Goal: Task Accomplishment & Management: Manage account settings

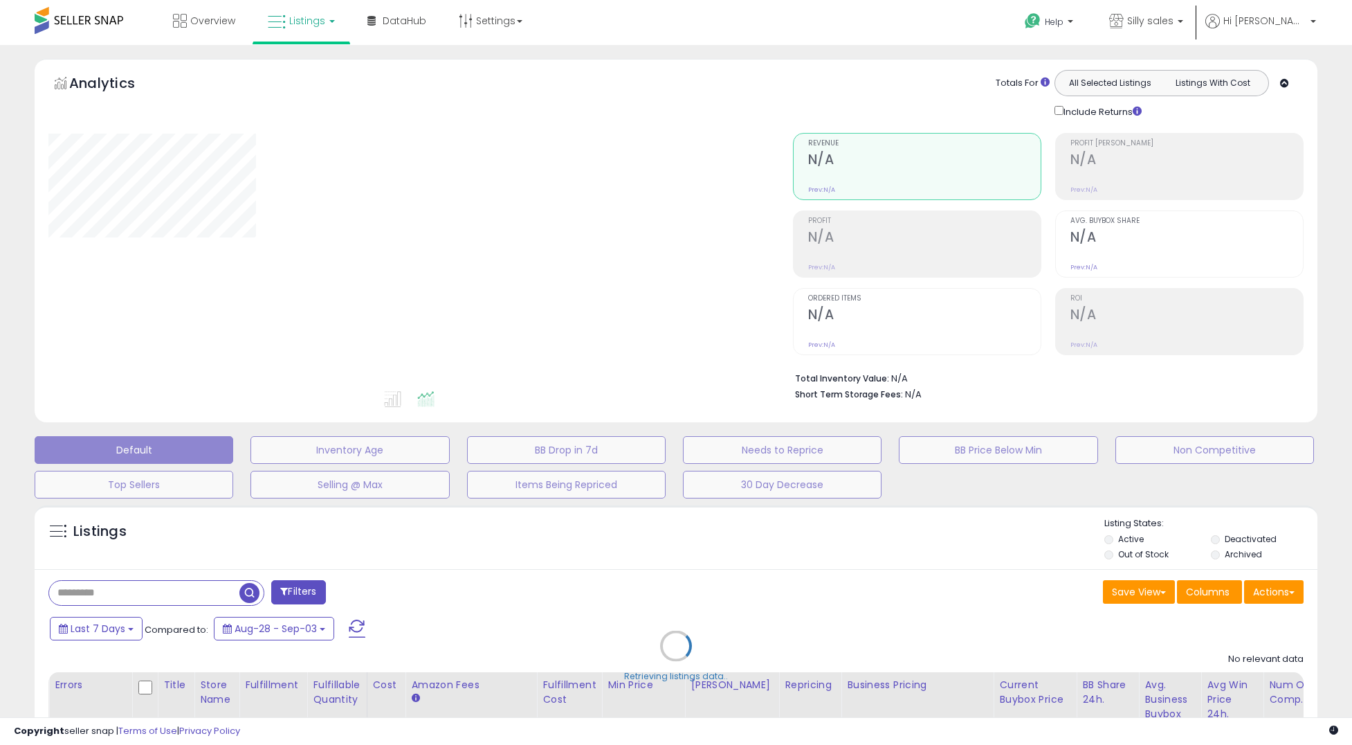
type input "**********"
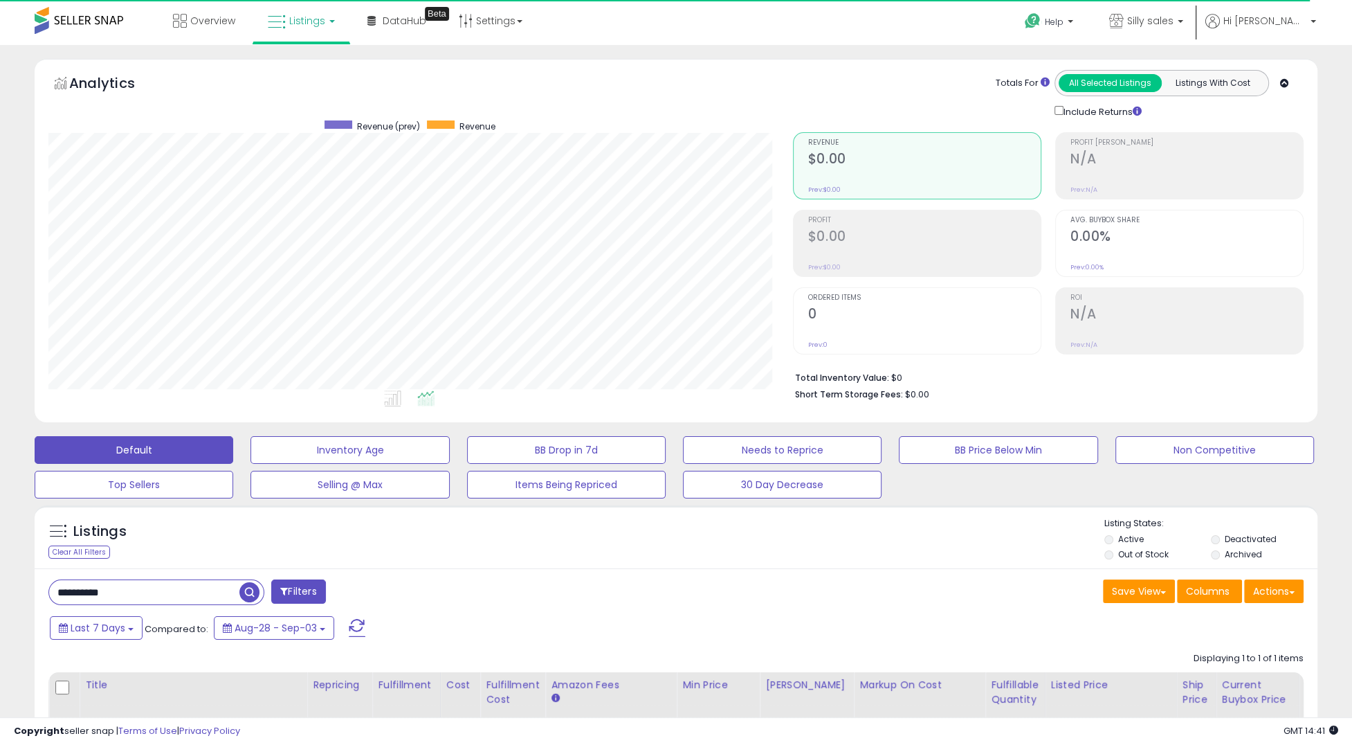
click at [309, 26] on span "Listings" at bounding box center [307, 21] width 36 height 14
click at [302, 64] on icon at bounding box center [312, 69] width 60 height 18
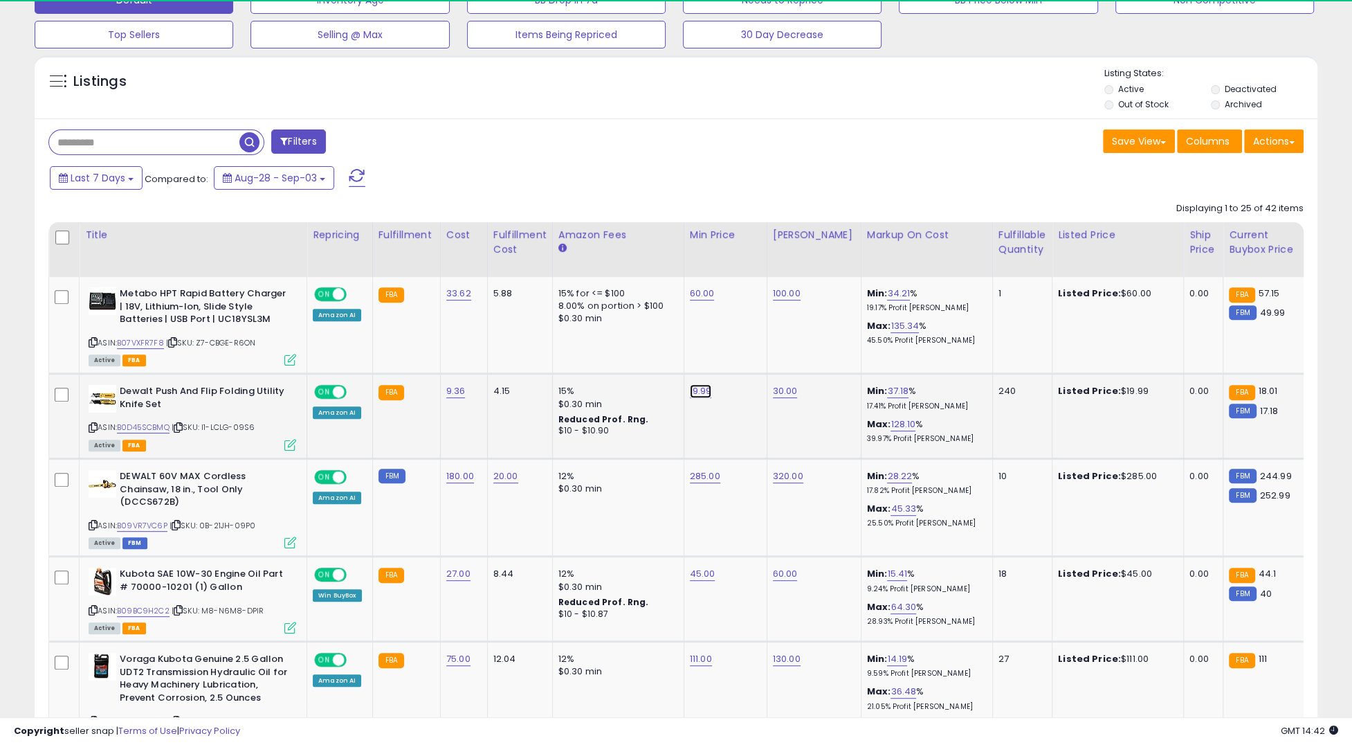
click at [693, 395] on link "19.99" at bounding box center [701, 391] width 22 height 14
type input "*****"
click button "submit" at bounding box center [742, 357] width 24 height 21
click at [131, 524] on link "B09VR7VC6P" at bounding box center [142, 526] width 51 height 12
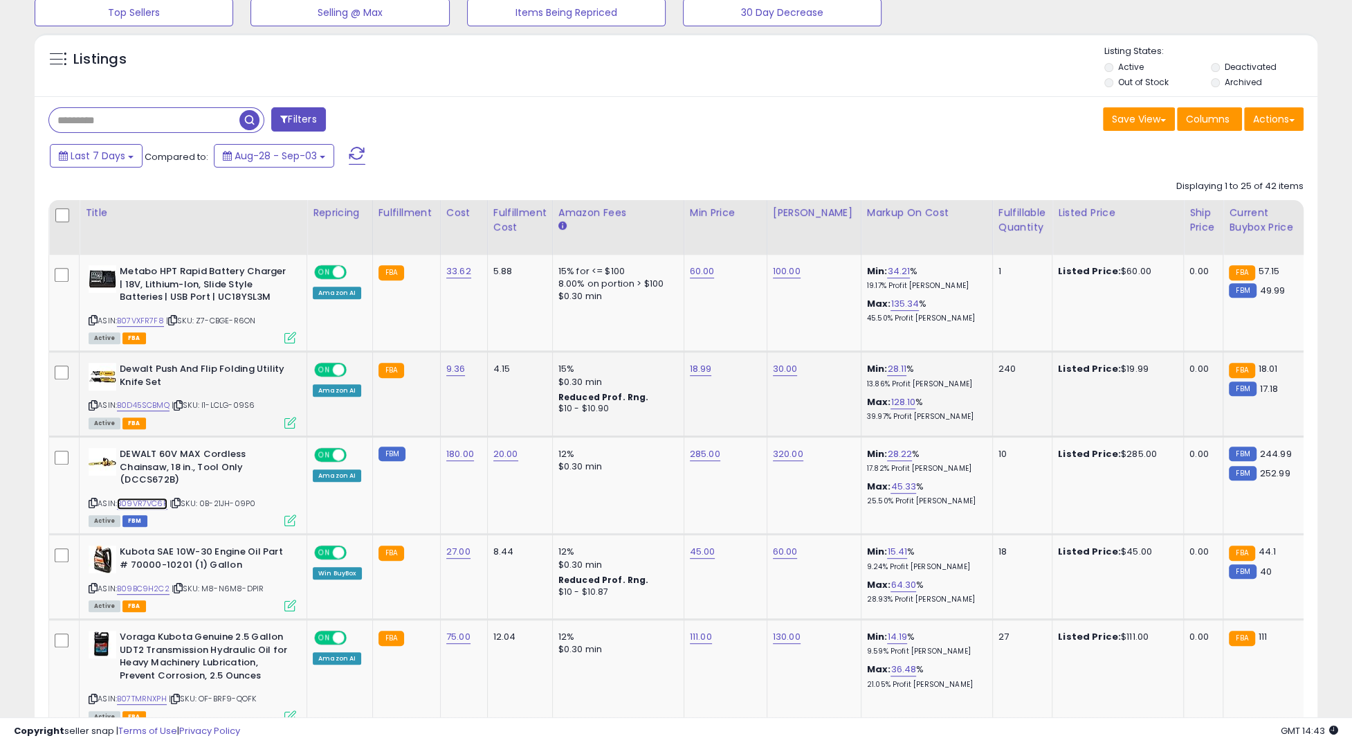
scroll to position [474, 0]
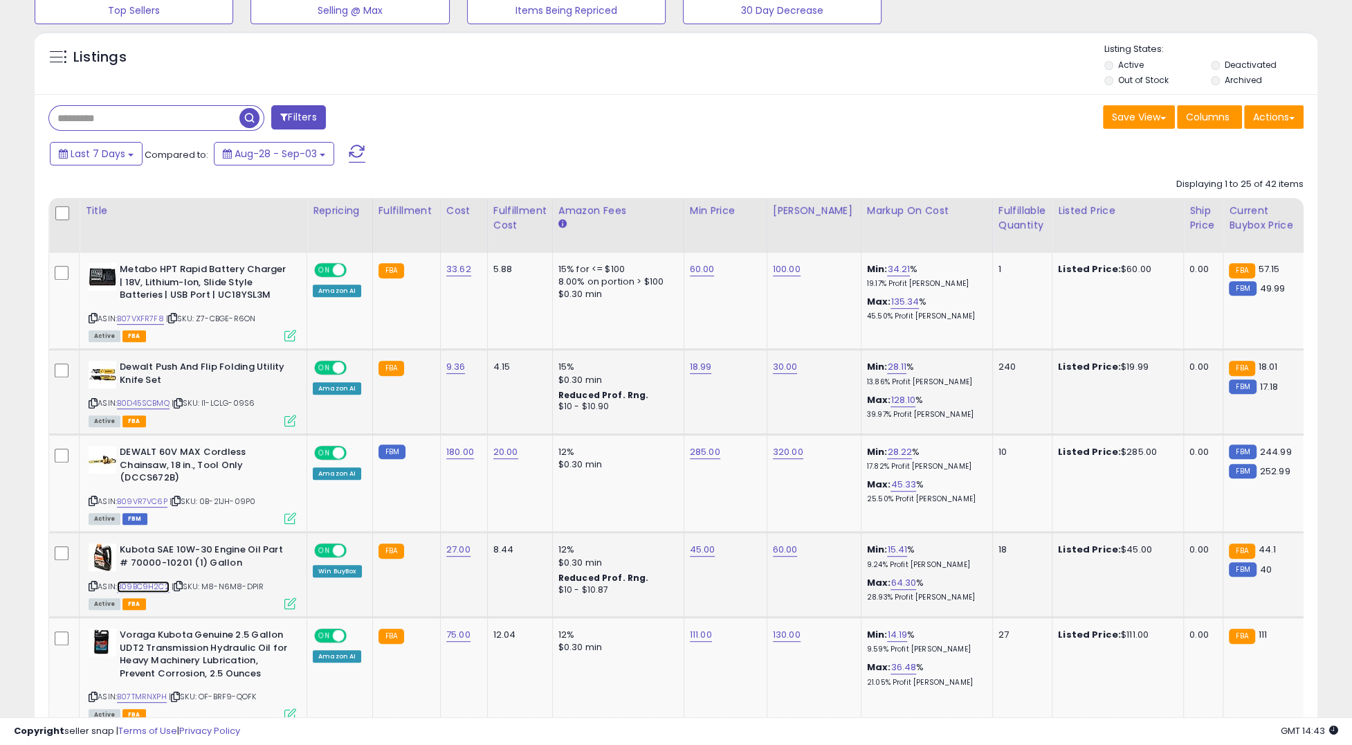
click at [134, 586] on link "B09BC9H2C2" at bounding box center [143, 587] width 53 height 12
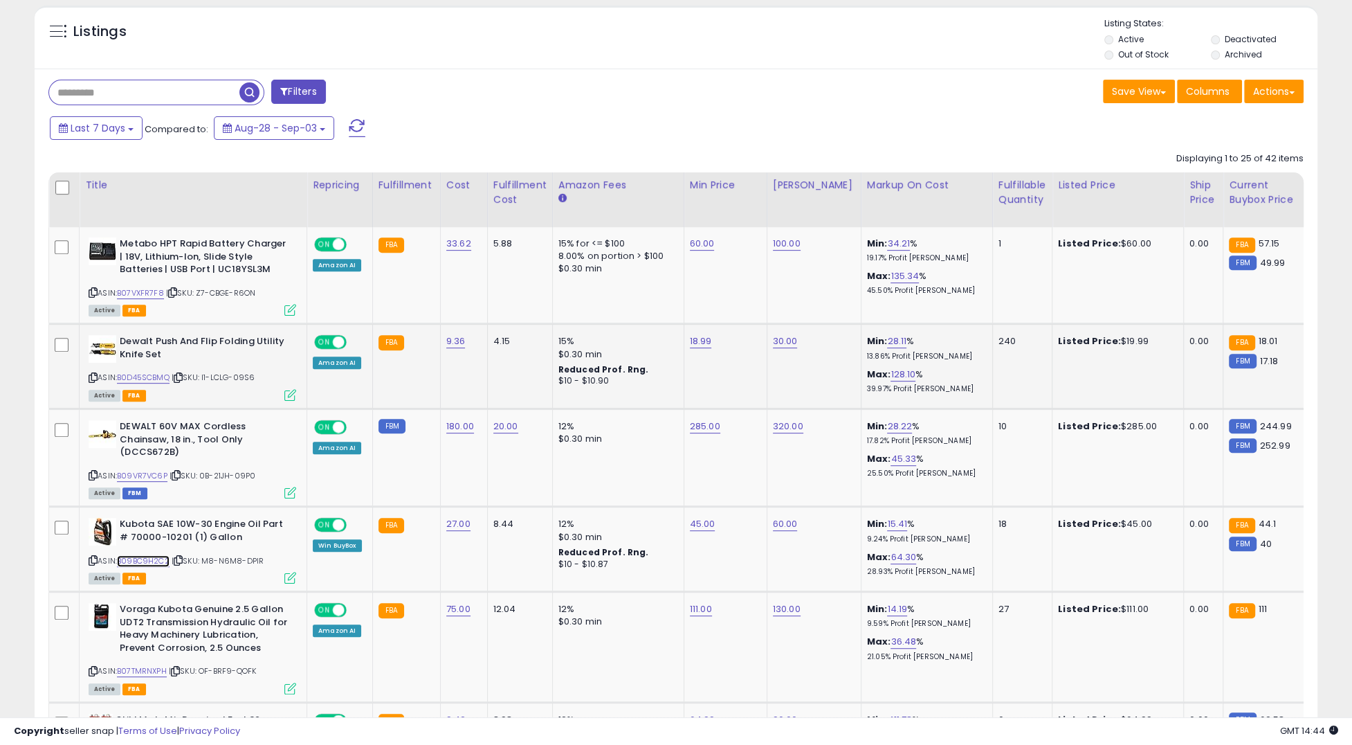
scroll to position [578, 0]
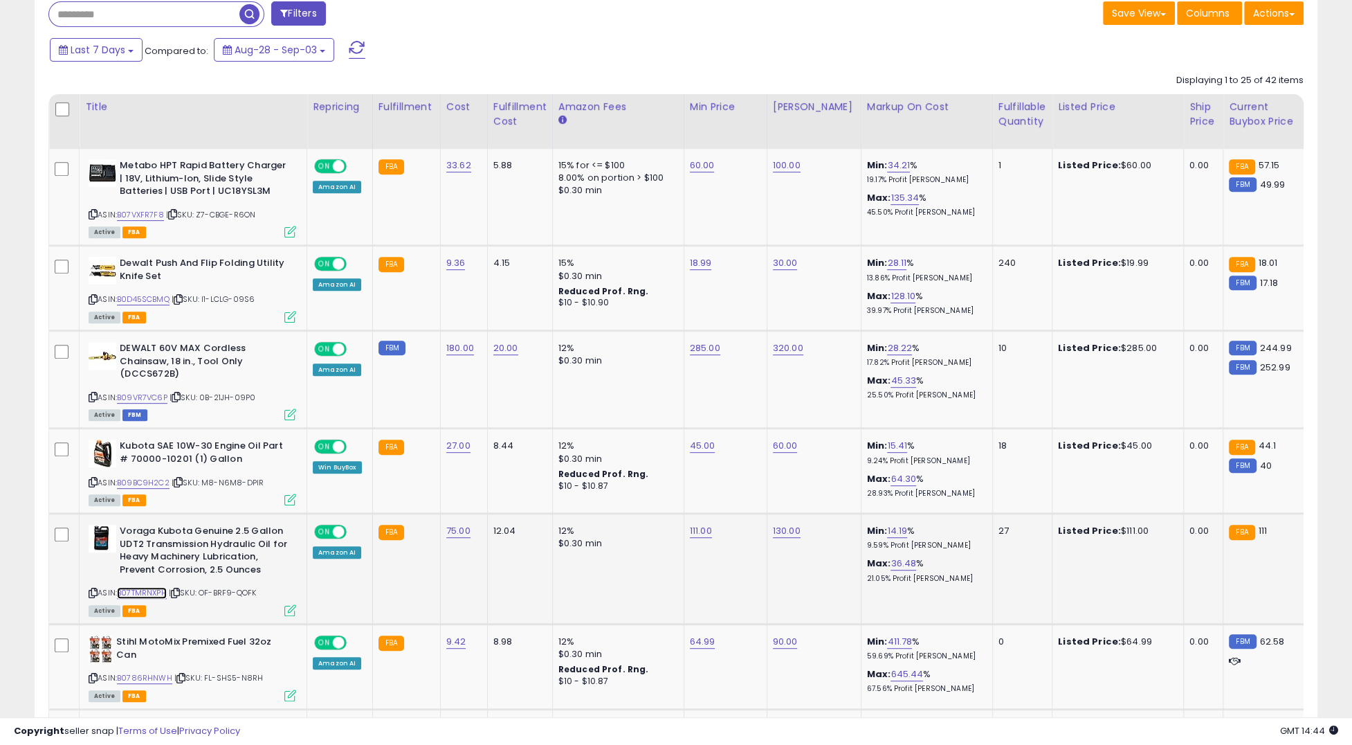
click at [154, 587] on link "B07TMRNXPH" at bounding box center [142, 593] width 50 height 12
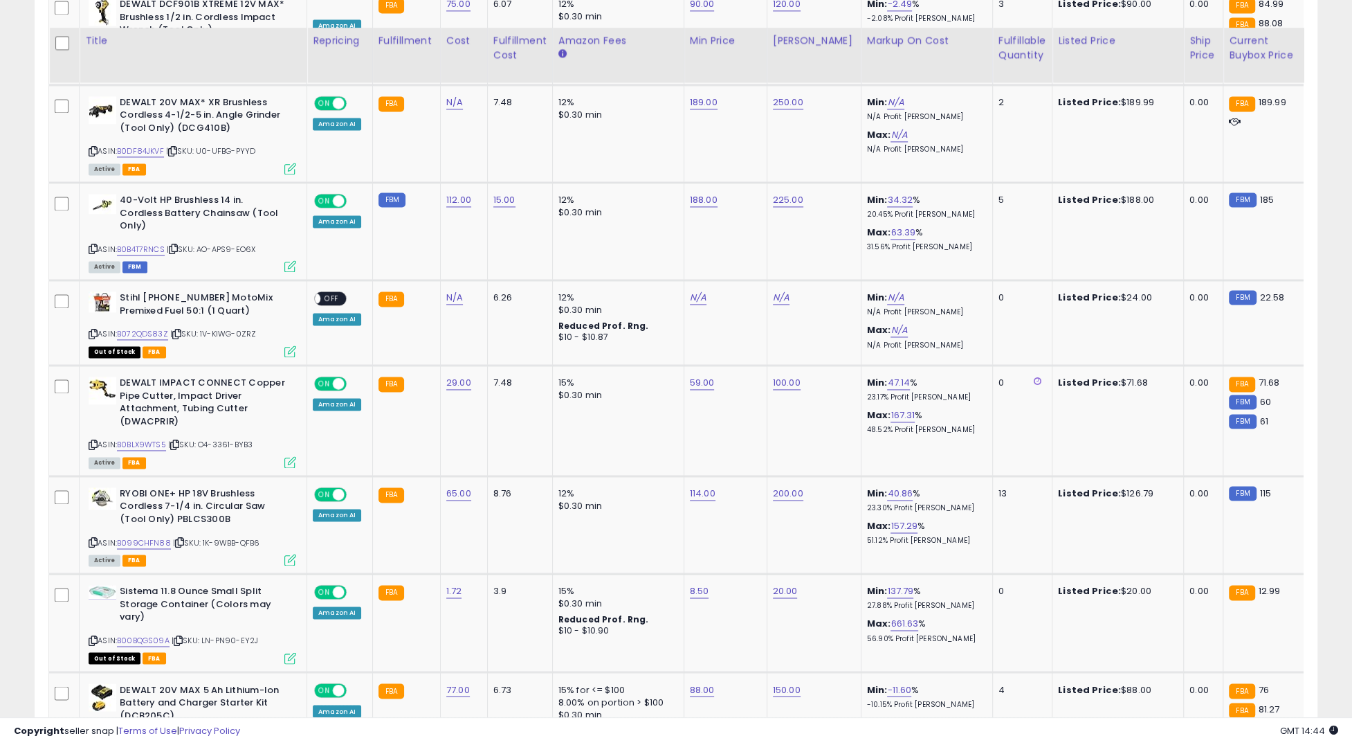
scroll to position [2084, 0]
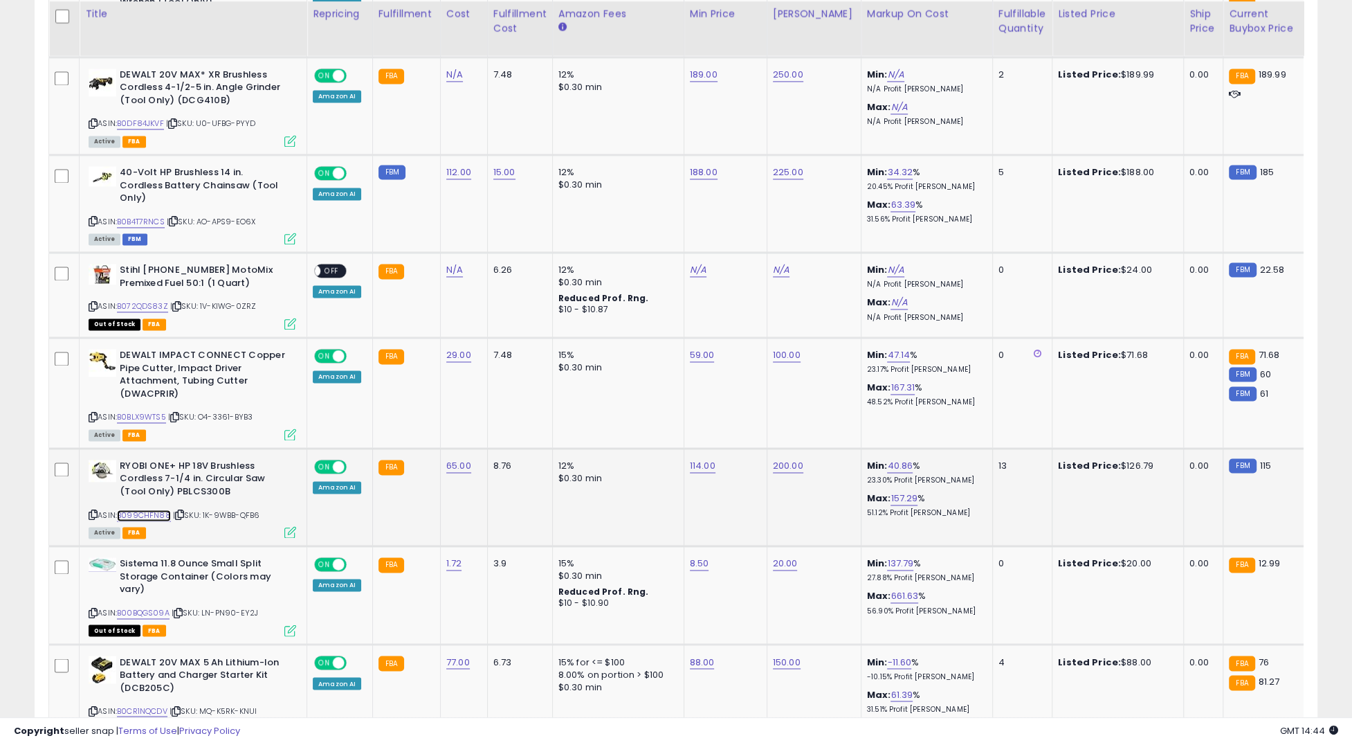
click at [149, 509] on link "B099CHFN88" at bounding box center [144, 515] width 54 height 12
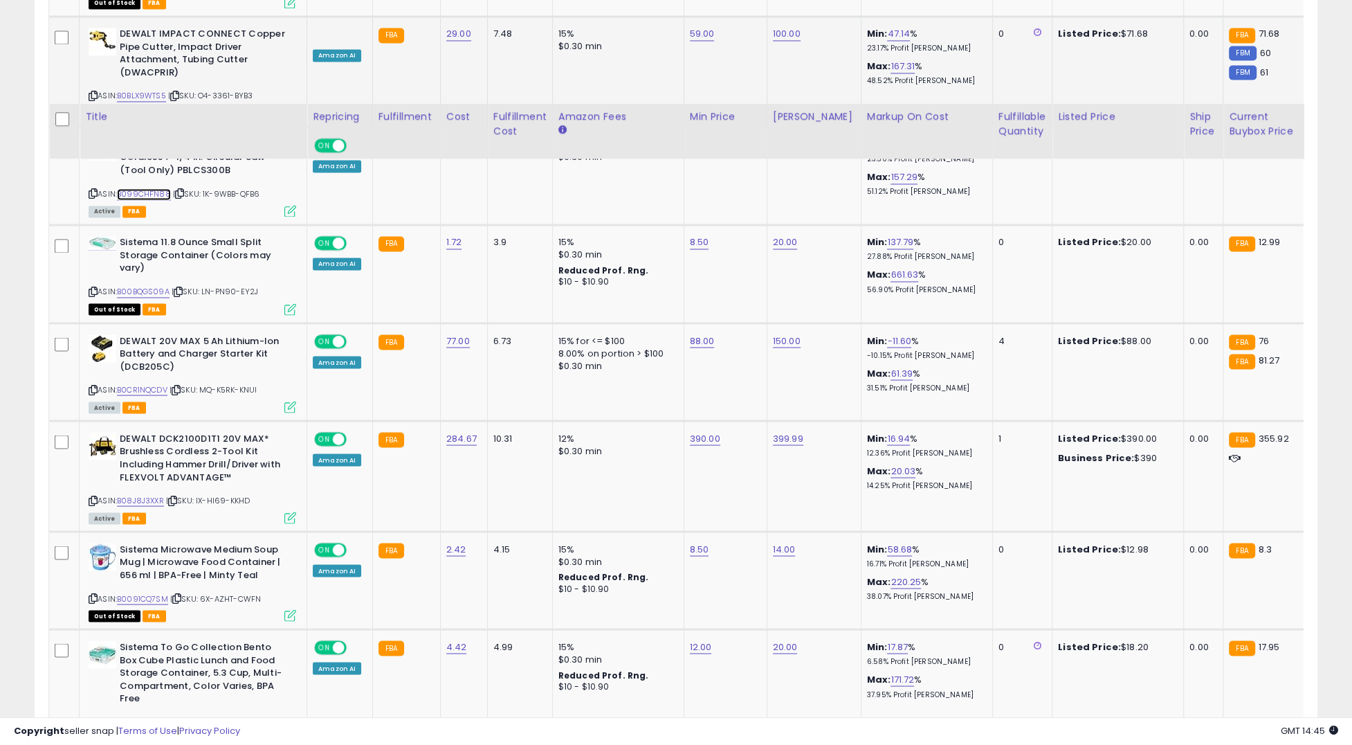
scroll to position [2510, 0]
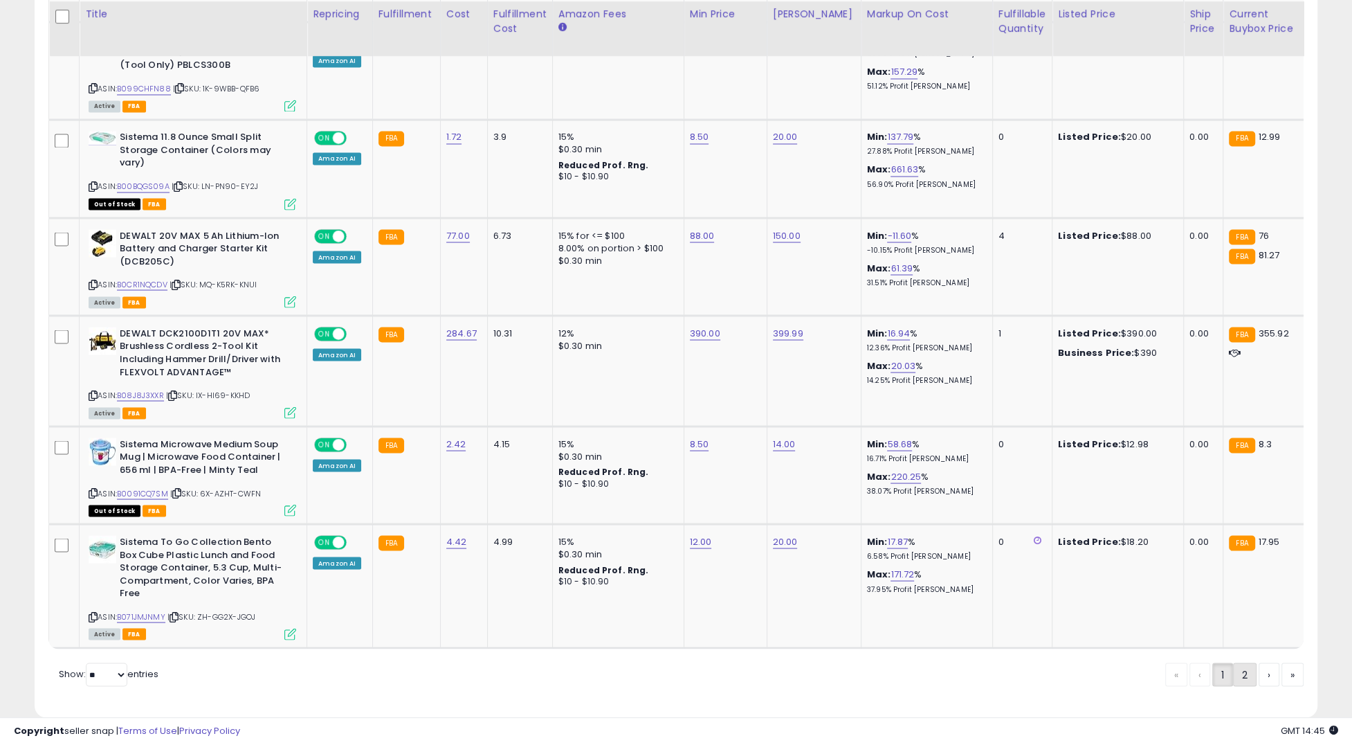
click at [1233, 662] on link "2" at bounding box center [1245, 674] width 24 height 24
